Goal: Task Accomplishment & Management: Use online tool/utility

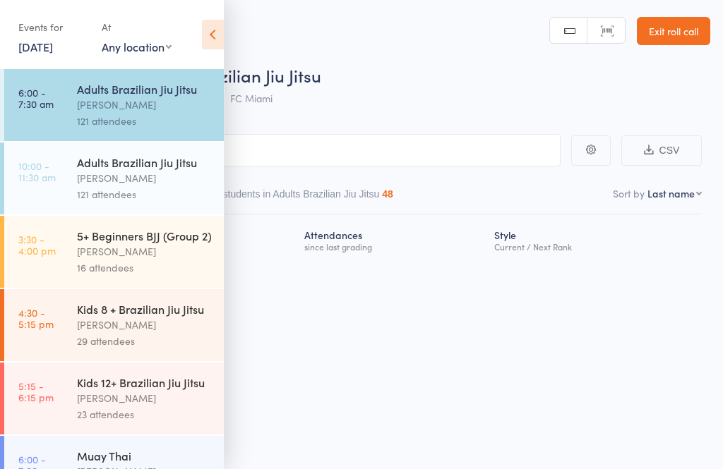
click at [211, 21] on icon at bounding box center [213, 35] width 22 height 30
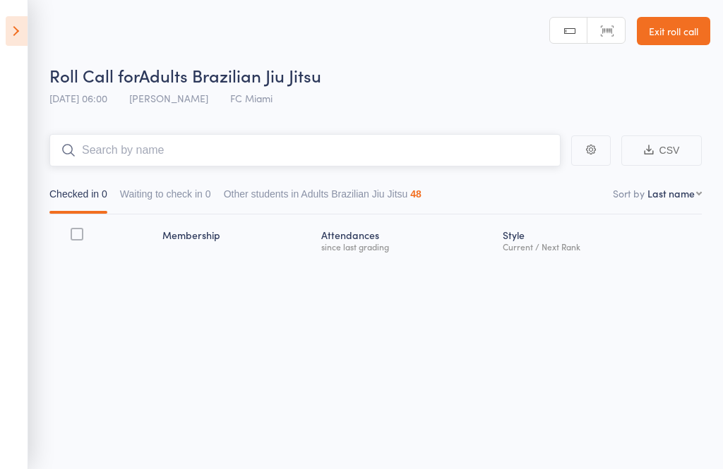
click at [172, 142] on input "search" at bounding box center [304, 150] width 511 height 32
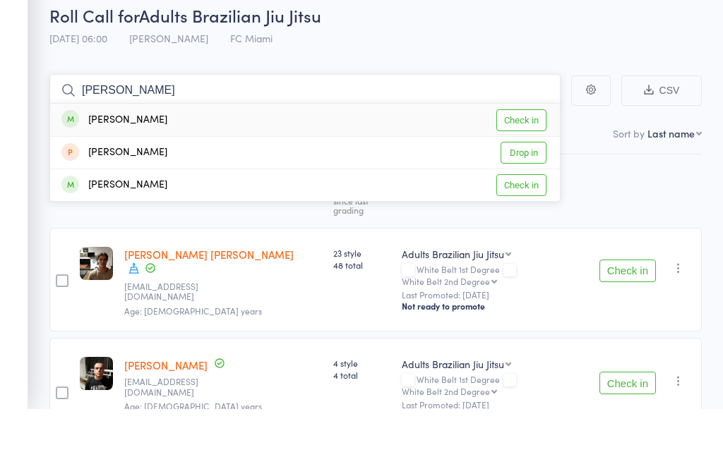
type input "Leigh"
click at [144, 164] on div "Leigh Smith Check in" at bounding box center [305, 180] width 510 height 32
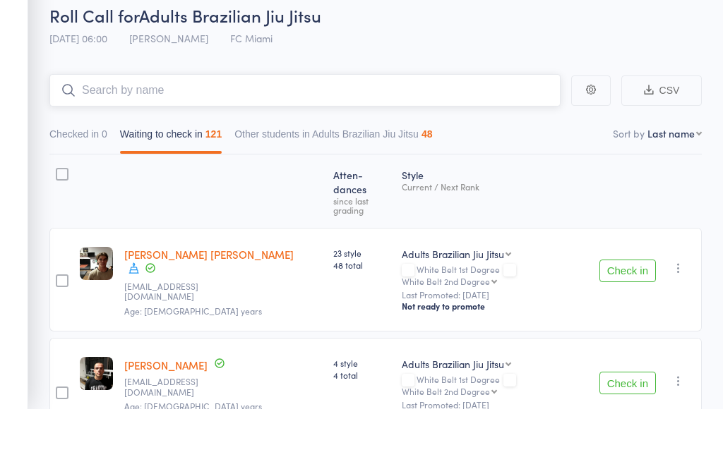
scroll to position [60, 0]
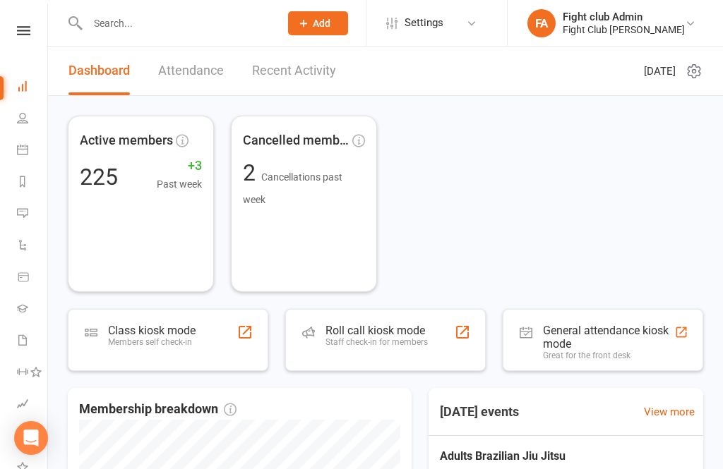
click at [432, 341] on div "Roll call kiosk mode Staff check-in for members" at bounding box center [385, 340] width 200 height 62
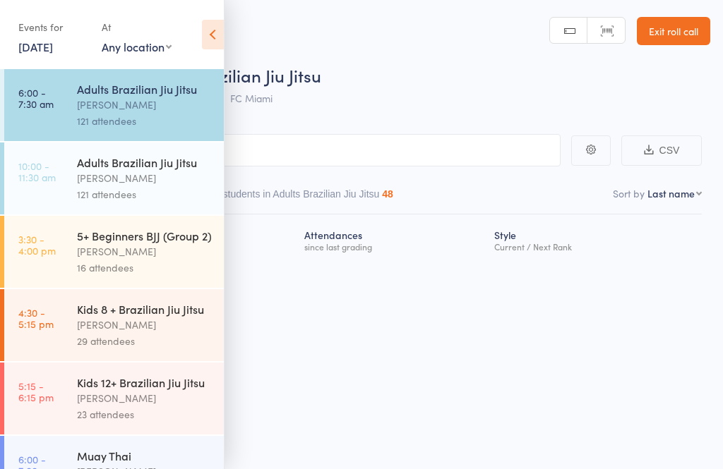
click at [68, 102] on link "6:00 - 7:30 am Adults [DEMOGRAPHIC_DATA] Jiu [PERSON_NAME] 121 attendees" at bounding box center [114, 105] width 220 height 72
click at [209, 36] on icon at bounding box center [213, 35] width 22 height 30
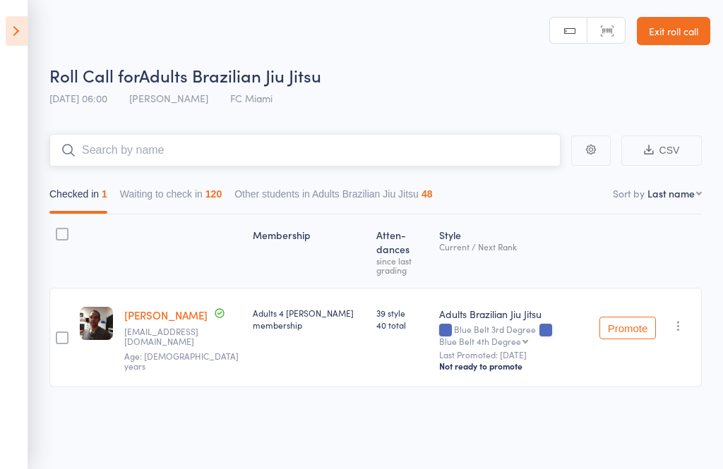
click at [84, 147] on input "search" at bounding box center [304, 150] width 511 height 32
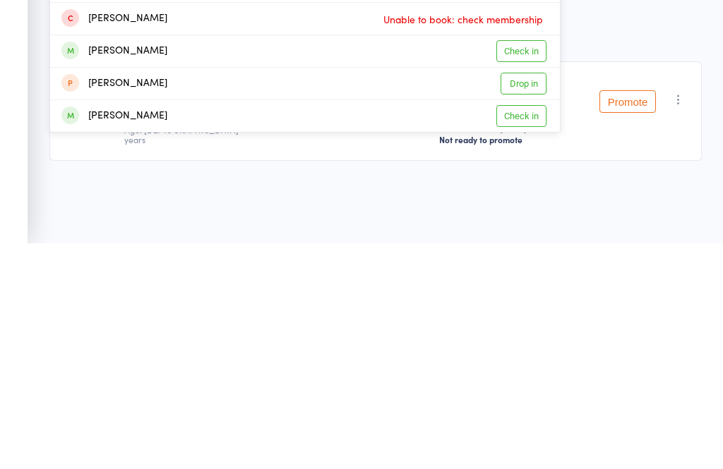
type input "[PERSON_NAME]"
click at [210, 327] on div "[PERSON_NAME] Check in" at bounding box center [305, 343] width 510 height 32
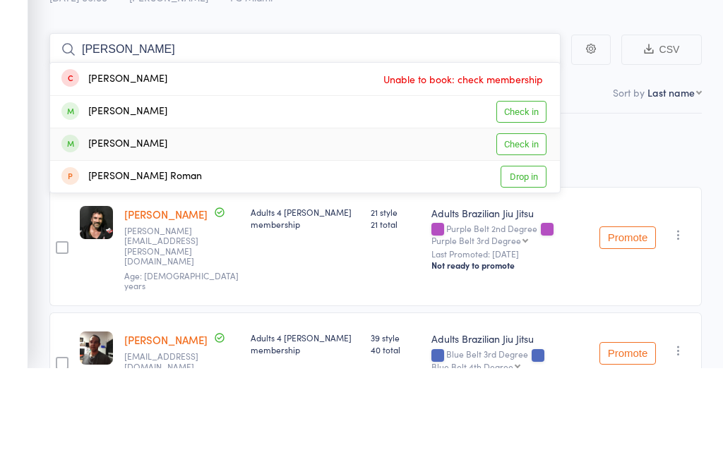
type input "[PERSON_NAME]"
click at [199, 229] on div "[PERSON_NAME] Check in" at bounding box center [305, 245] width 510 height 32
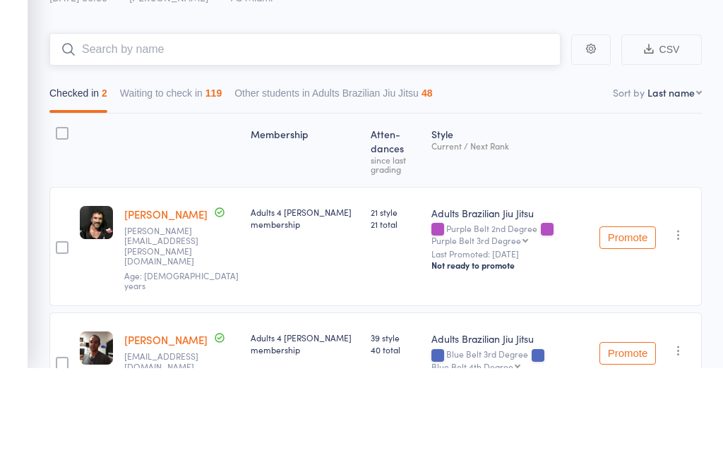
scroll to position [75, 0]
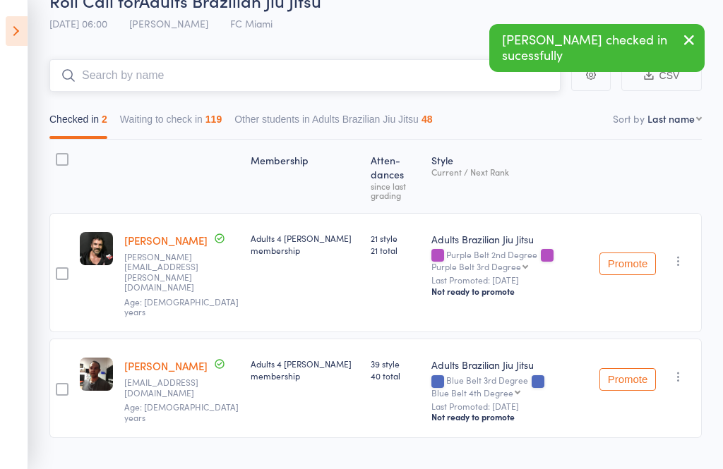
click at [334, 68] on input "search" at bounding box center [304, 75] width 511 height 32
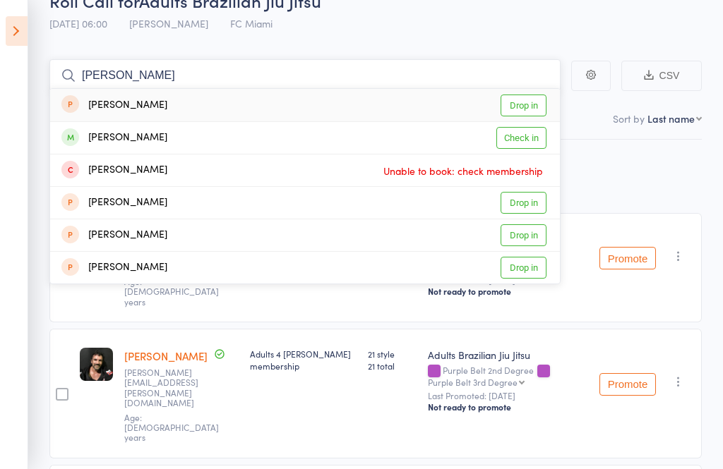
type input "[PERSON_NAME]"
click at [162, 132] on div "[PERSON_NAME] Check in" at bounding box center [305, 138] width 510 height 32
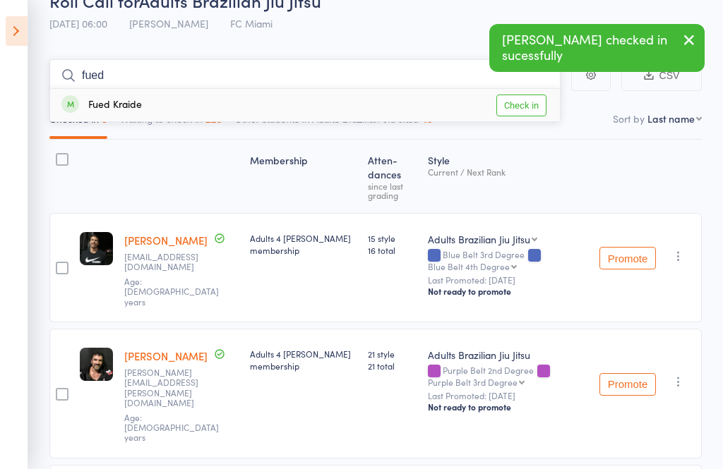
type input "fued"
click at [96, 95] on div "Fued Kraide Check in" at bounding box center [305, 105] width 510 height 32
